Goal: Find specific page/section: Find specific page/section

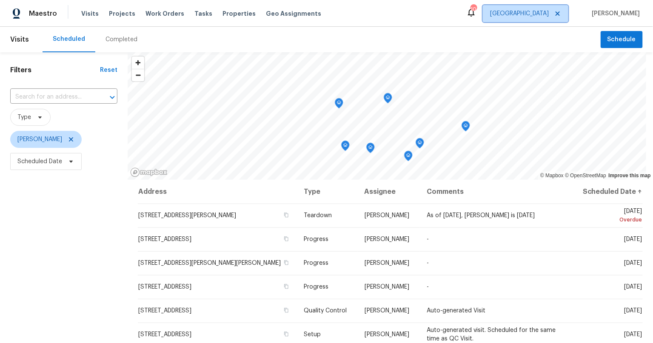
click at [549, 13] on span "[GEOGRAPHIC_DATA]" at bounding box center [519, 13] width 59 height 9
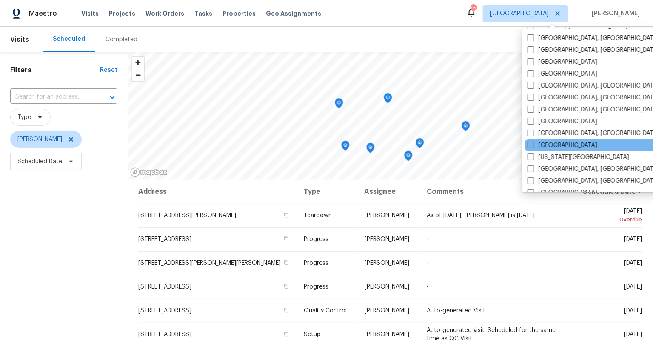
scroll to position [215, 0]
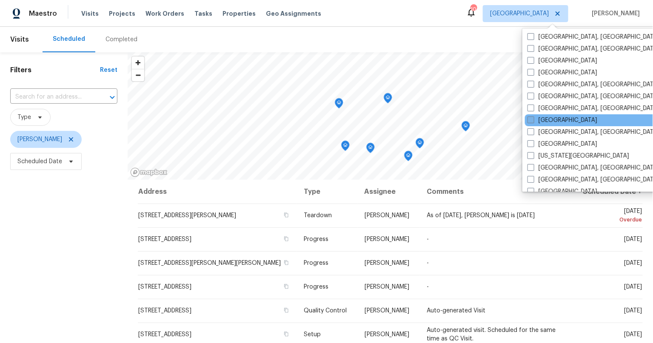
click at [530, 119] on span at bounding box center [531, 120] width 7 height 7
click at [530, 119] on input "Houston" at bounding box center [531, 119] width 6 height 6
checkbox input "true"
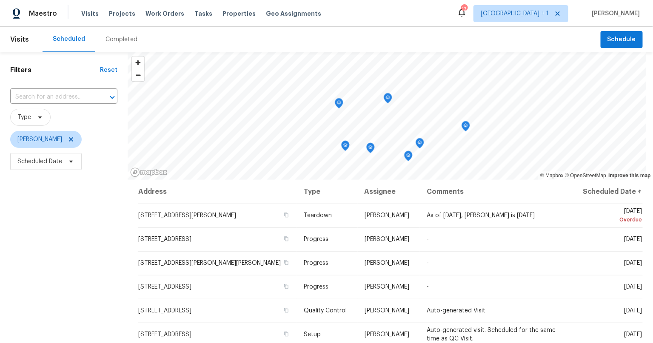
click at [19, 43] on span "Visits" at bounding box center [19, 39] width 19 height 19
click at [17, 40] on span "Visits" at bounding box center [19, 39] width 19 height 19
click at [68, 141] on icon at bounding box center [71, 139] width 7 height 7
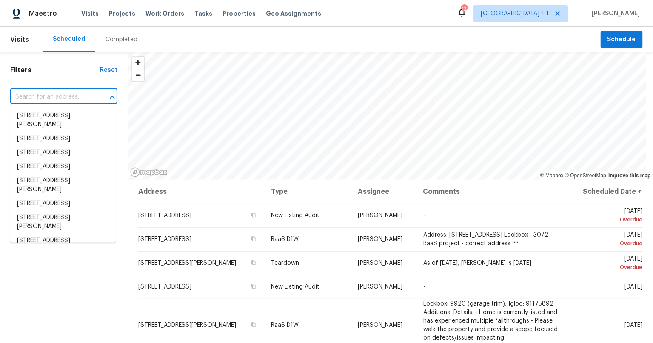
click at [57, 94] on input "text" at bounding box center [51, 97] width 83 height 13
paste input "We have been assigned a full RaaS renovation. Please scope first thing tomorrow…"
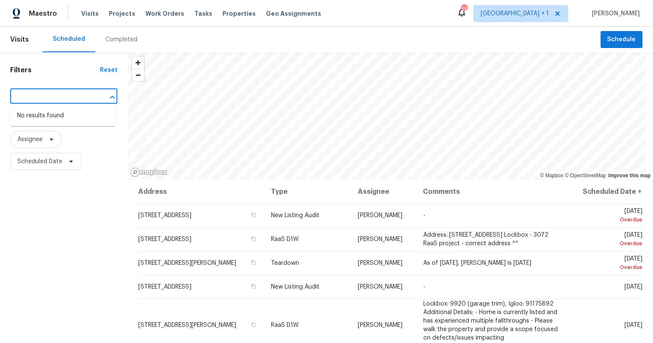
drag, startPoint x: 96, startPoint y: 98, endPoint x: -44, endPoint y: 91, distance: 139.8
click at [0, 91] on html "Maestro Visits Projects Work Orders Tasks Properties Geo Assignments 13 Minneap…" at bounding box center [326, 171] width 653 height 343
type input "We have been assigned a full RaaS renovation. Please scope first thing tomorrow…"
click at [76, 97] on input "text" at bounding box center [51, 97] width 83 height 13
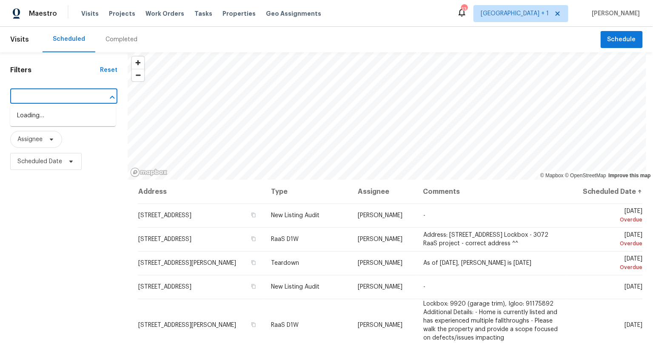
click at [76, 97] on input "text" at bounding box center [51, 97] width 83 height 13
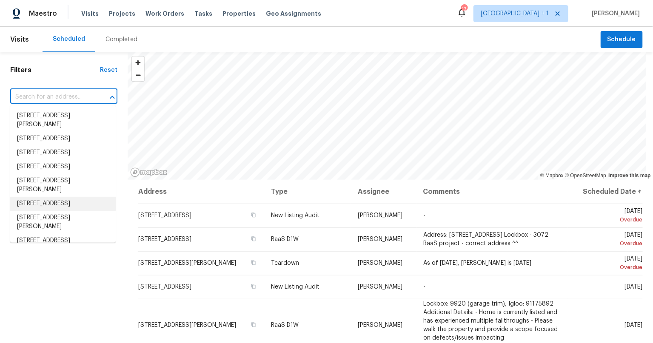
scroll to position [3, 0]
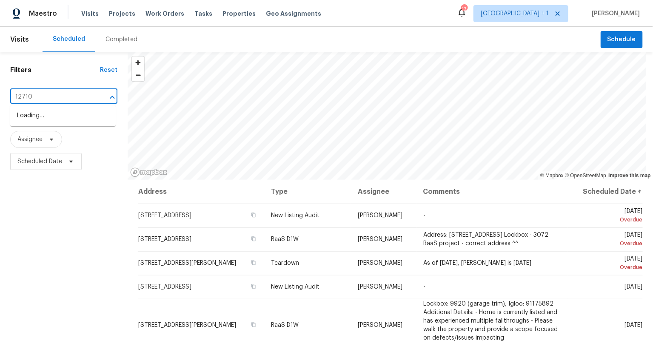
type input "12710"
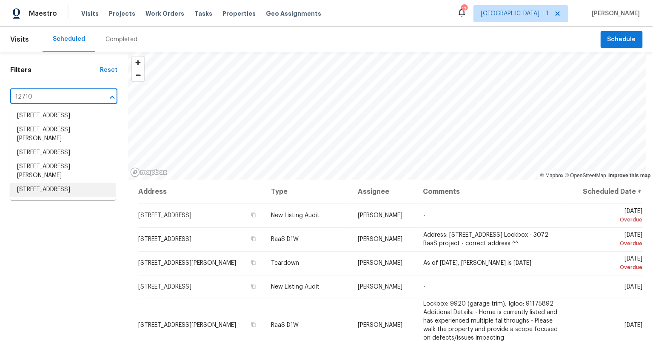
click at [45, 197] on li "12710 Skyknoll Ln, Houston, TX 77082" at bounding box center [63, 190] width 106 height 14
